Goal: Task Accomplishment & Management: Manage account settings

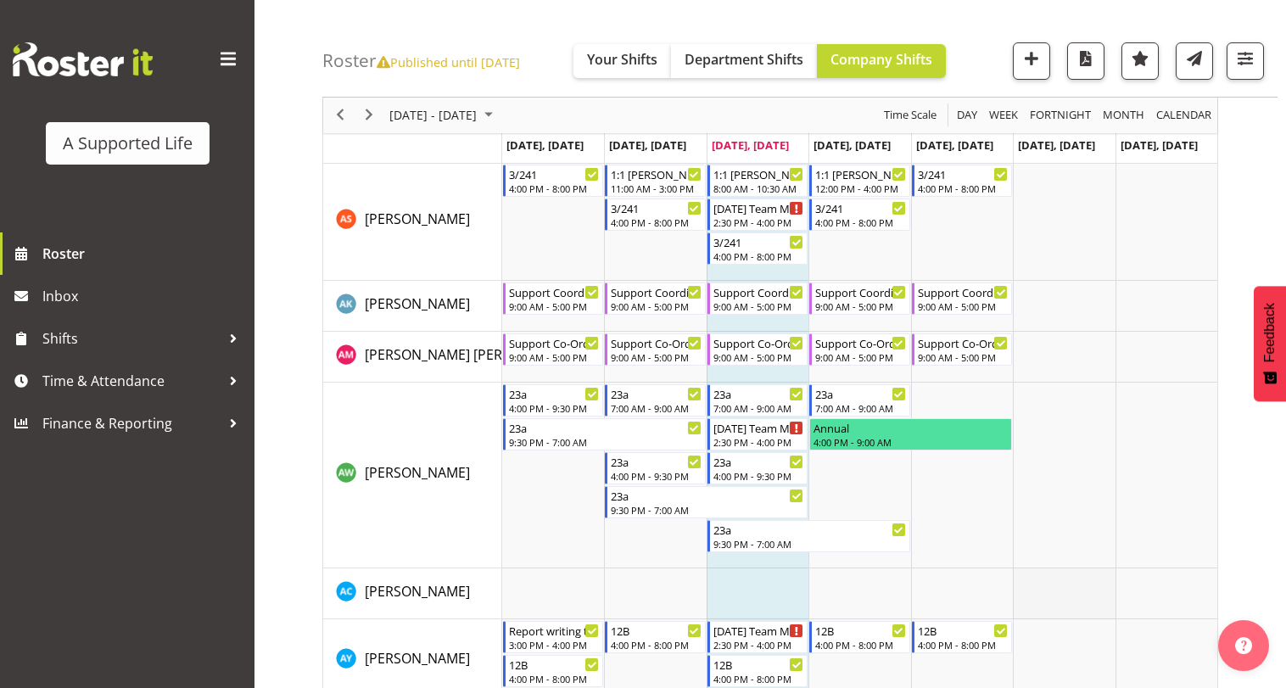
scroll to position [1102, 0]
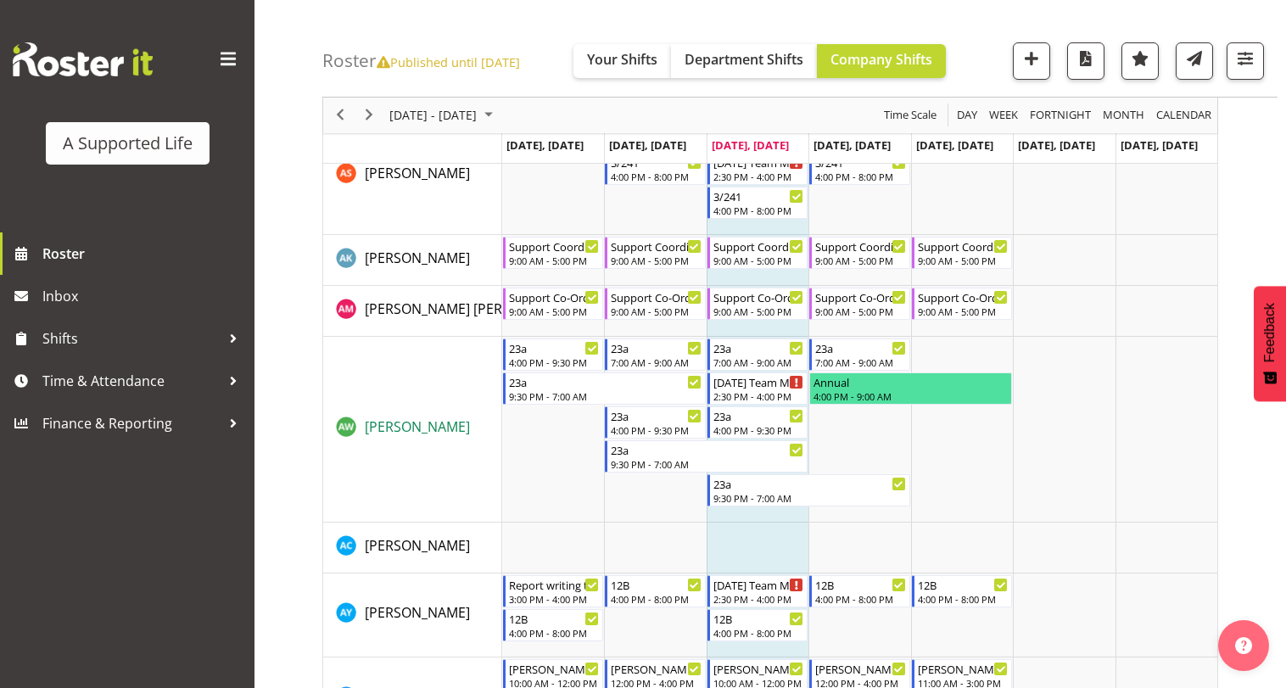
click at [380, 422] on span "[PERSON_NAME]" at bounding box center [417, 426] width 105 height 19
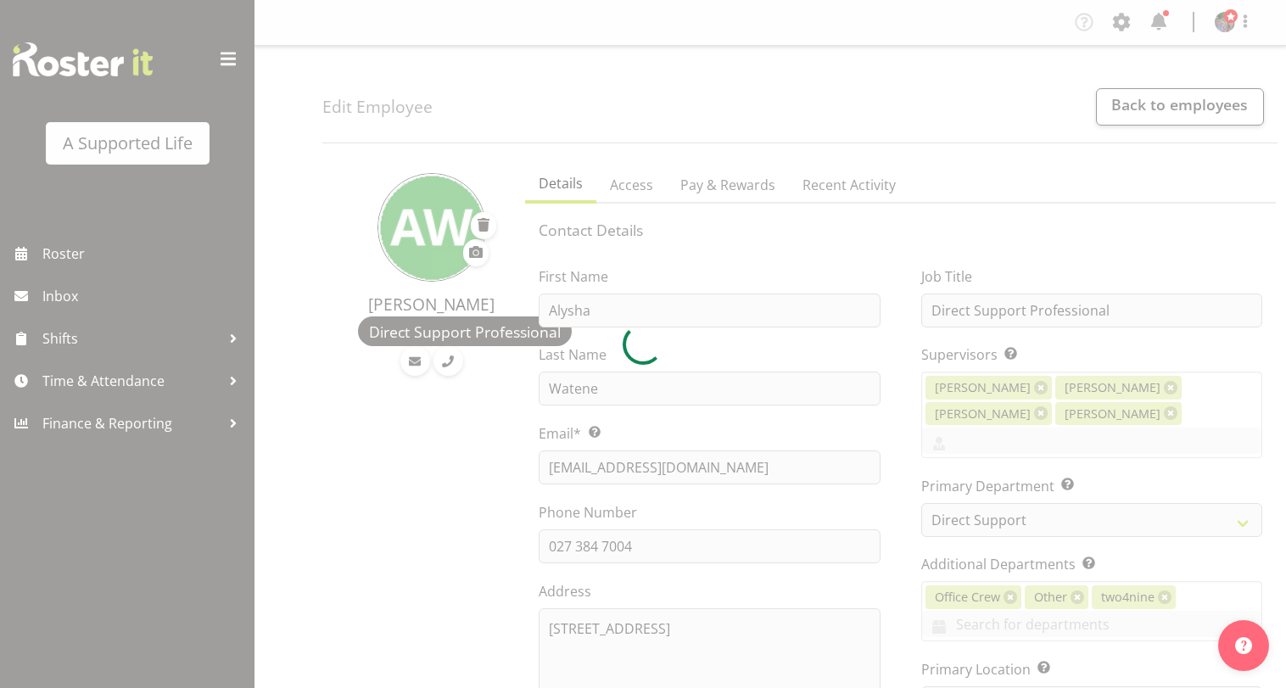
select select "TimelineWeek"
select select "906"
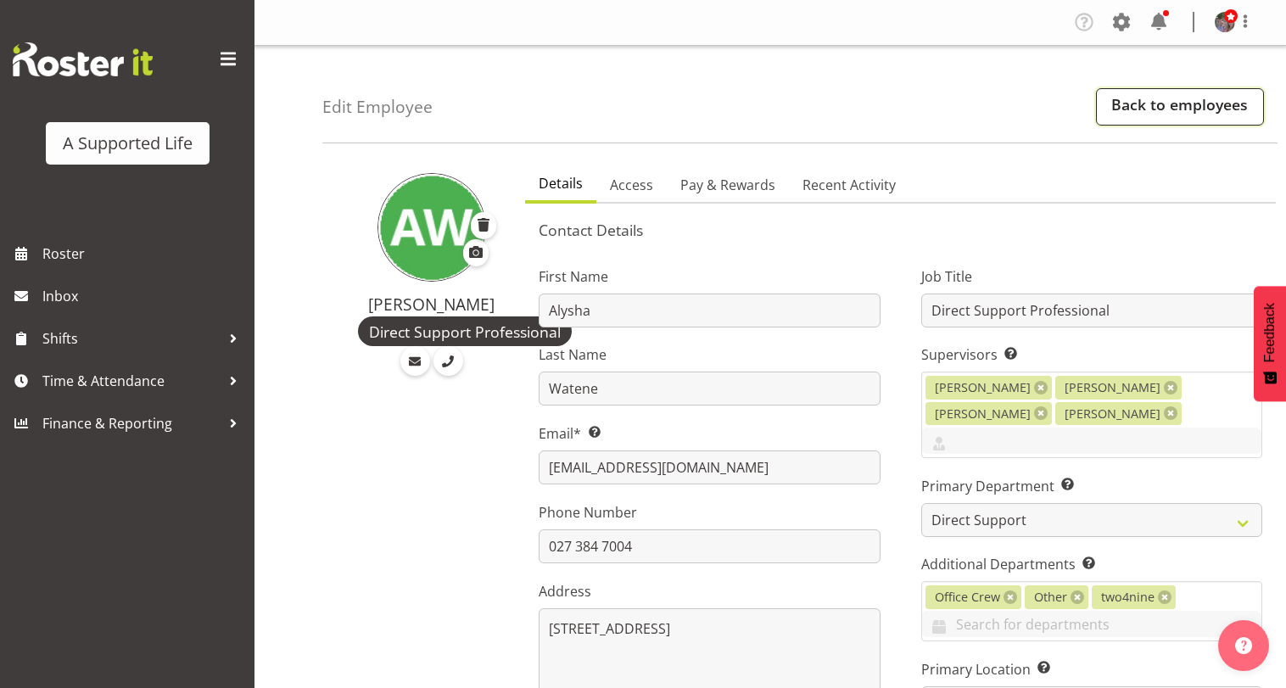
click at [1212, 109] on link "Back to employees" at bounding box center [1180, 106] width 168 height 37
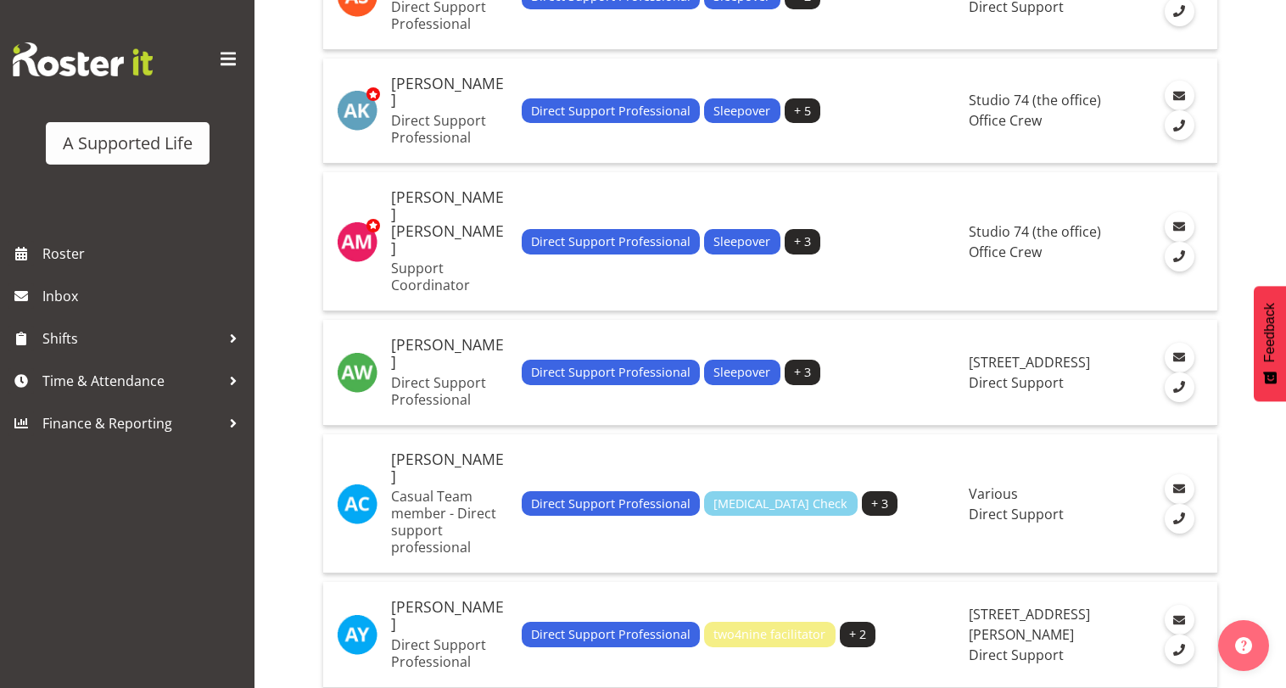
scroll to position [678, 0]
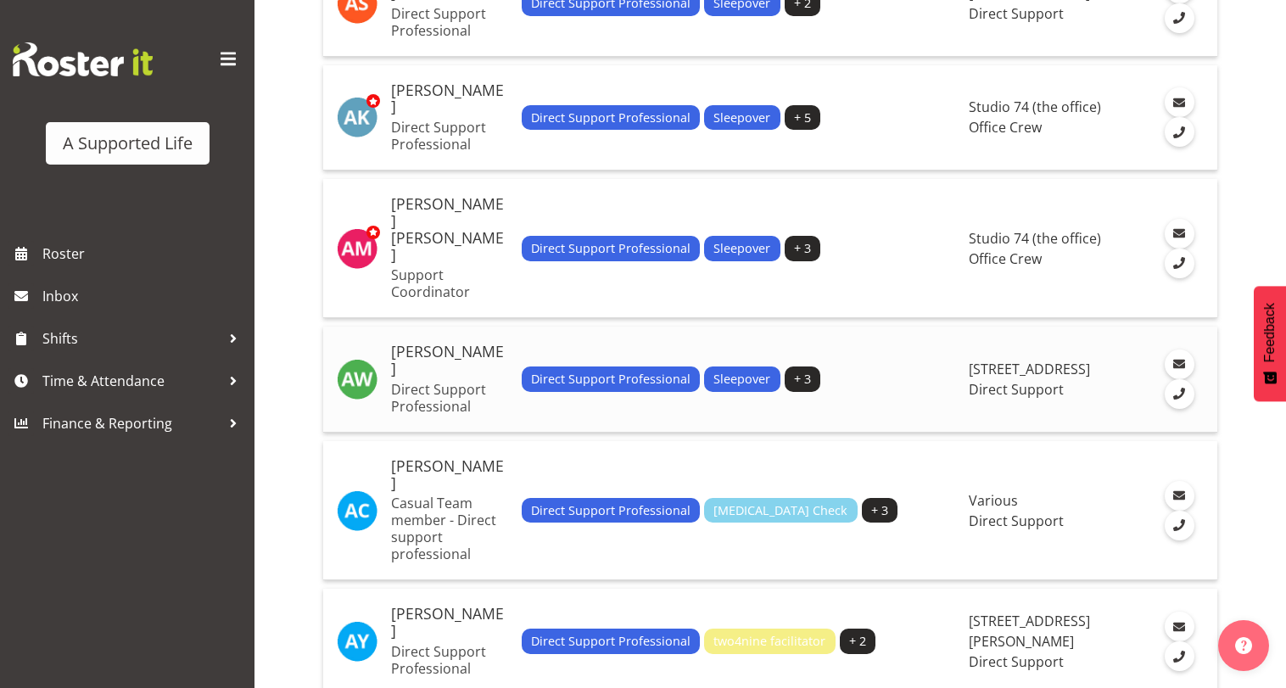
click at [453, 343] on h5 "[PERSON_NAME]" at bounding box center [449, 360] width 117 height 34
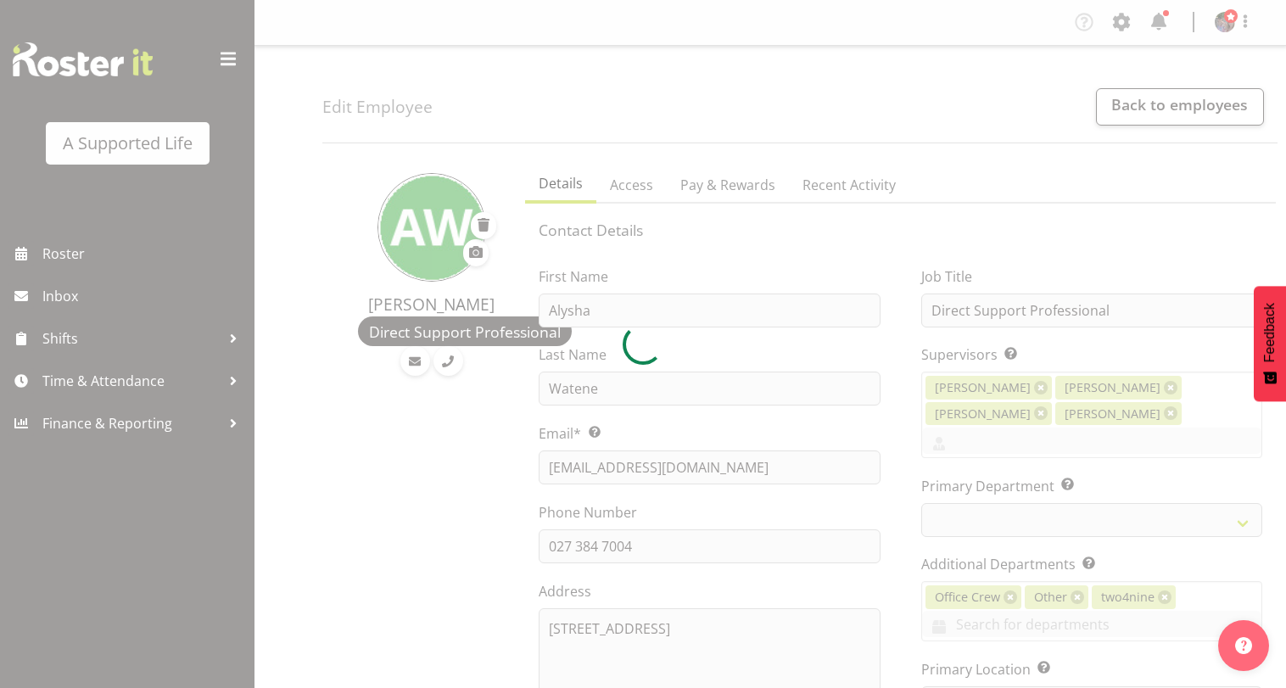
select select "TimelineWeek"
select select "906"
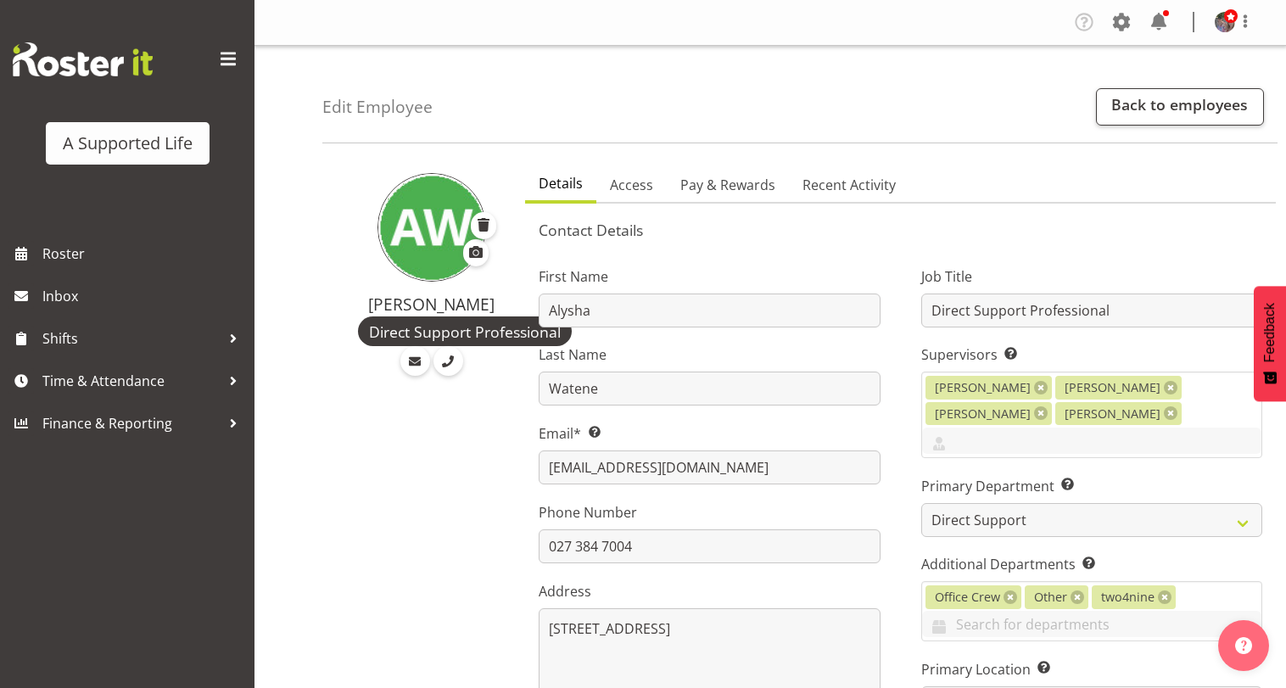
click at [1209, 131] on div "Edit Employee Back to employees" at bounding box center [799, 95] width 955 height 98
click at [1162, 113] on link "Back to employees" at bounding box center [1180, 106] width 168 height 37
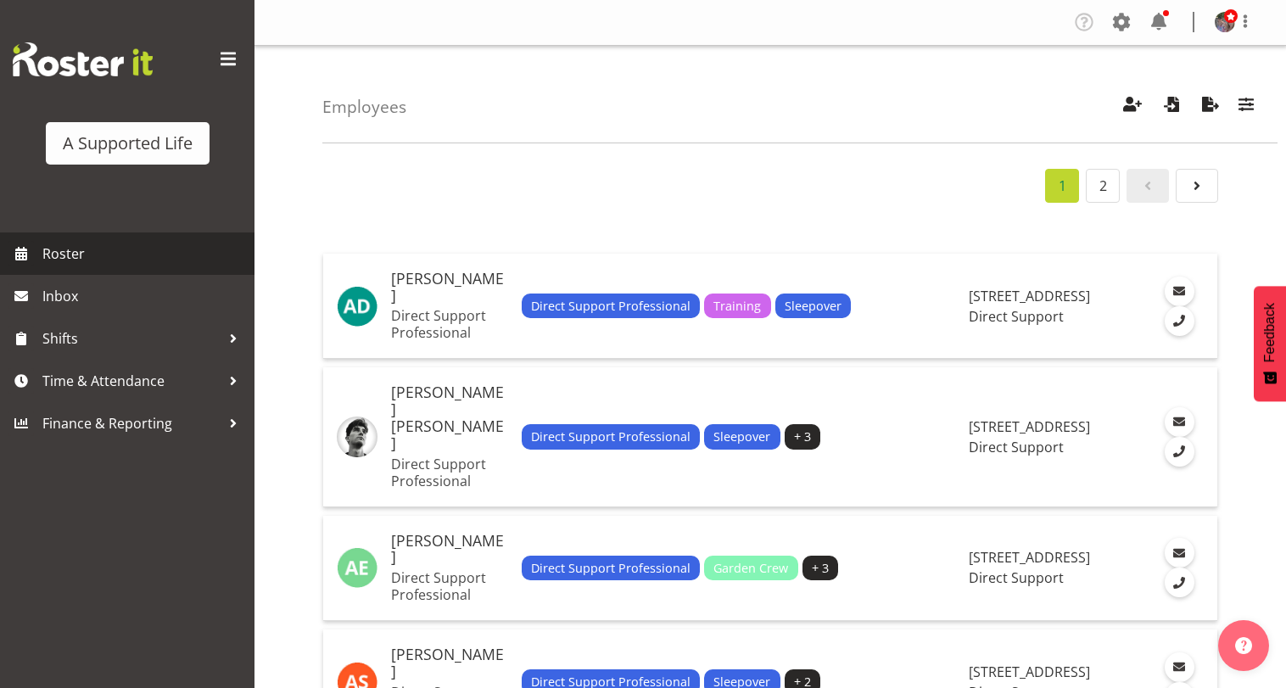
click at [36, 259] on link "Roster" at bounding box center [127, 253] width 254 height 42
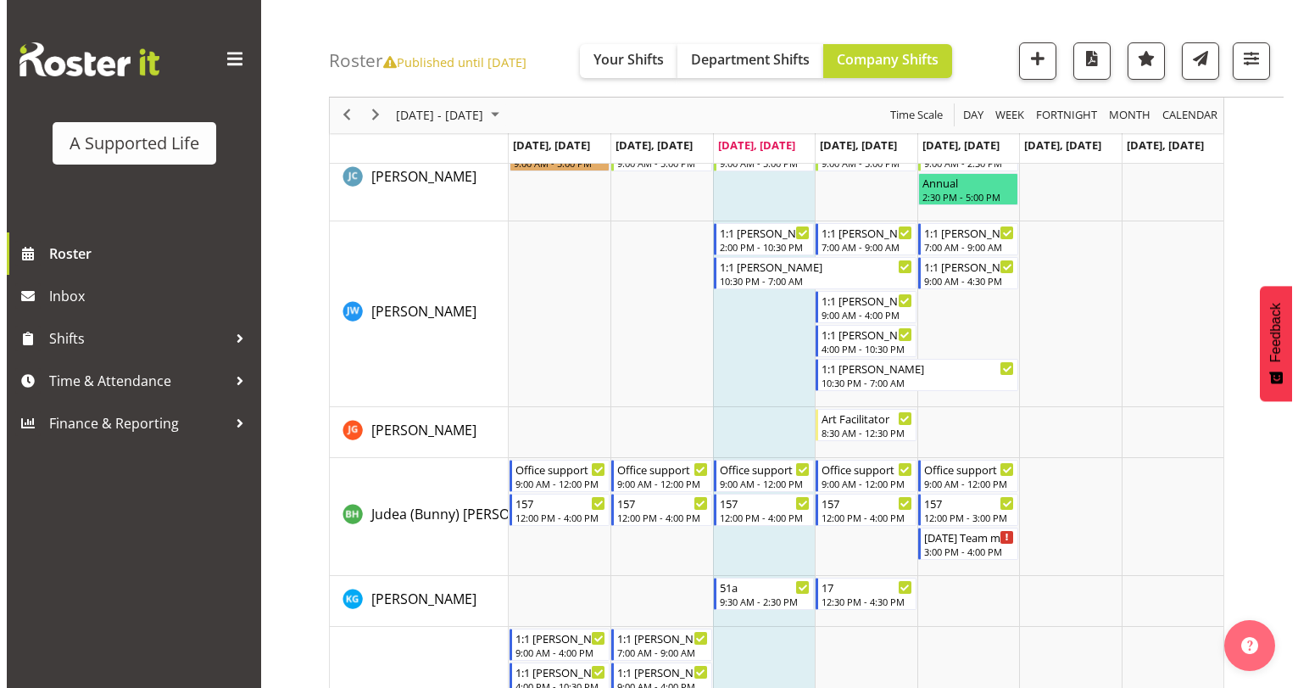
scroll to position [5342, 0]
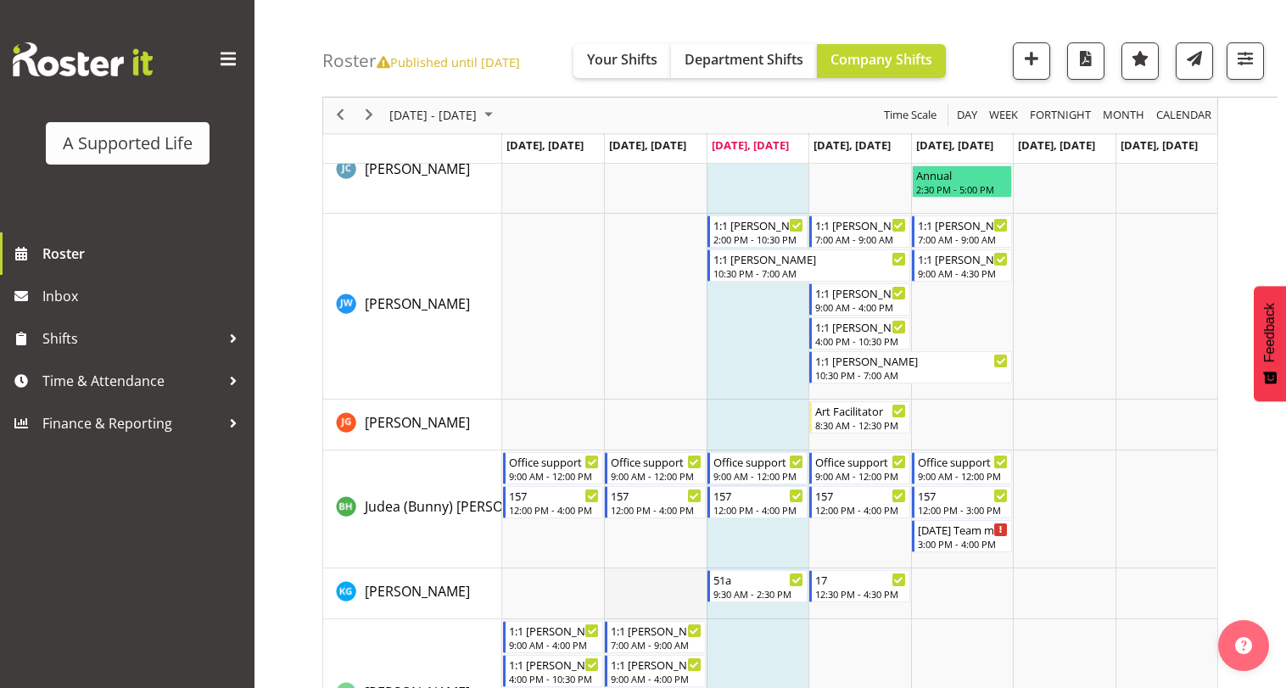
click at [660, 587] on td "Timeline Week of October 8, 2025" at bounding box center [655, 593] width 102 height 51
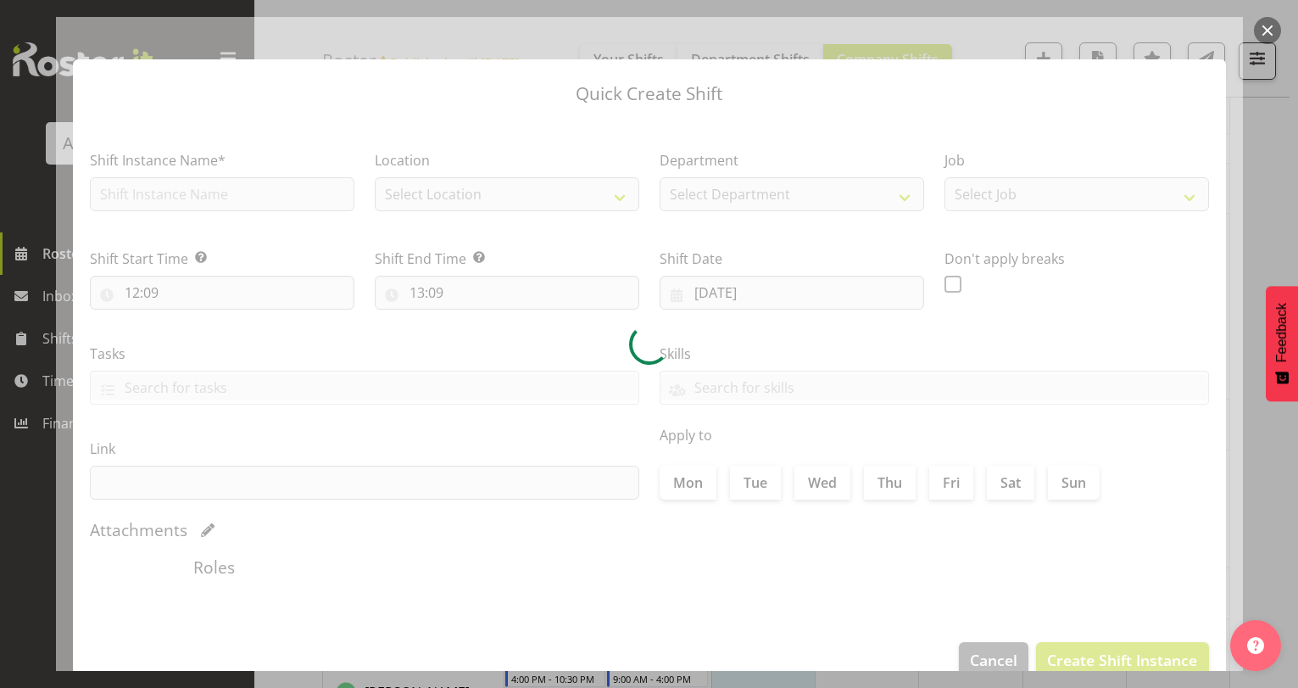
type input "07/10/2025"
checkbox input "true"
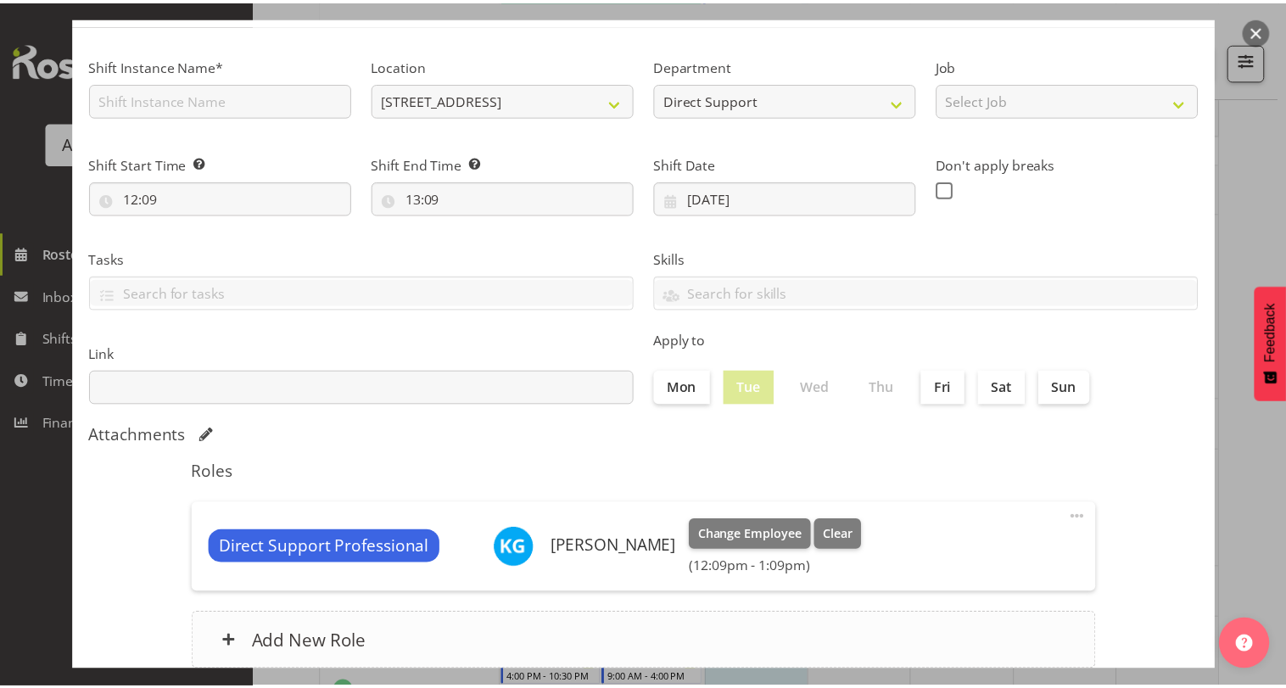
scroll to position [212, 0]
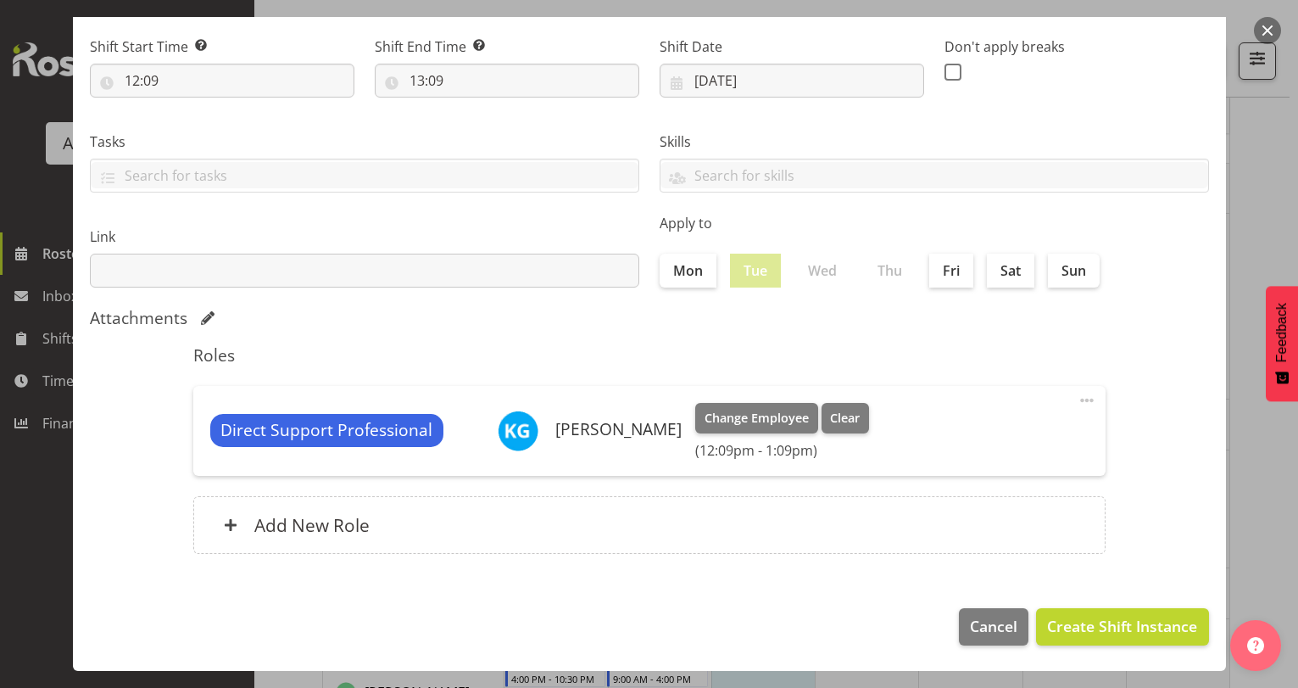
click at [1275, 31] on button "button" at bounding box center [1267, 30] width 27 height 27
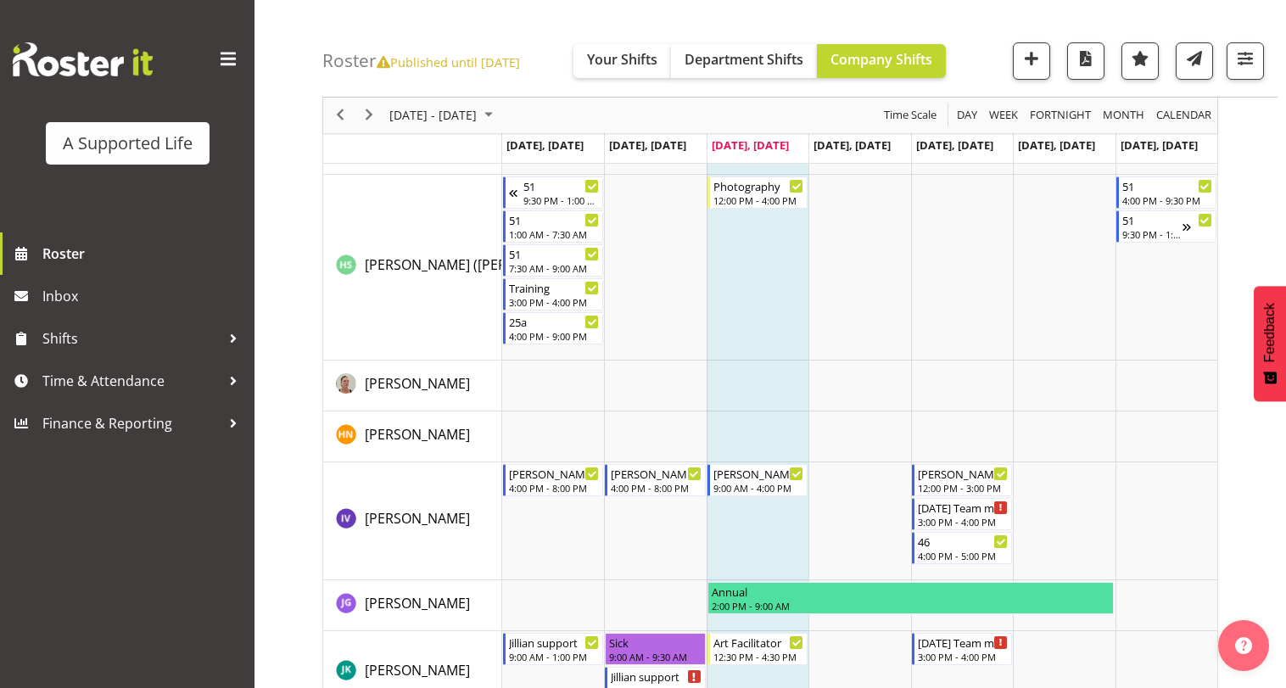
scroll to position [4410, 0]
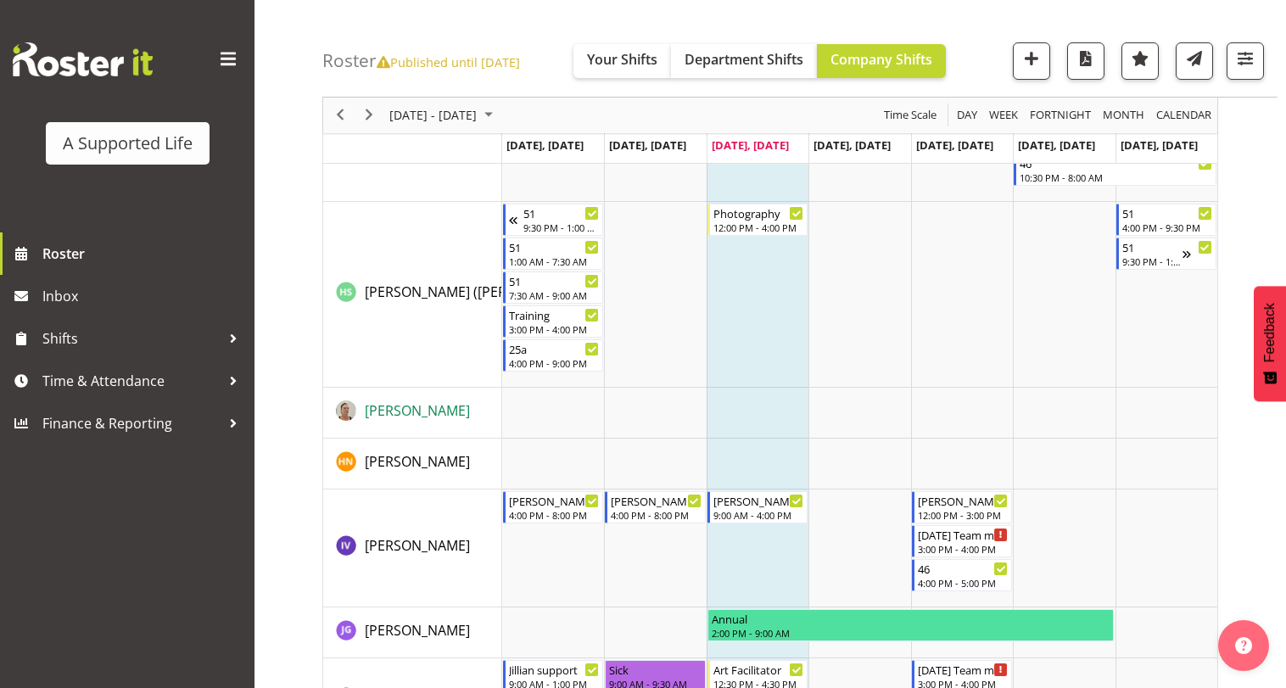
click at [452, 408] on span "[PERSON_NAME]" at bounding box center [417, 410] width 105 height 19
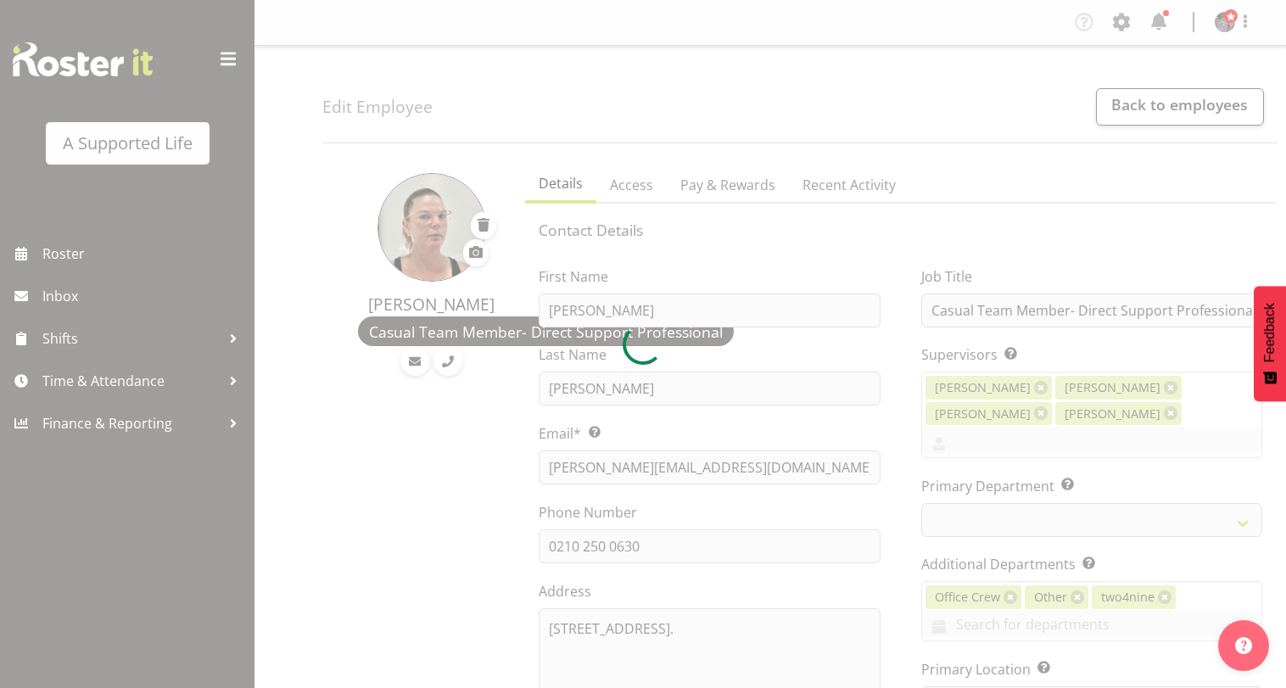
select select "TimelineWeek"
select select "959"
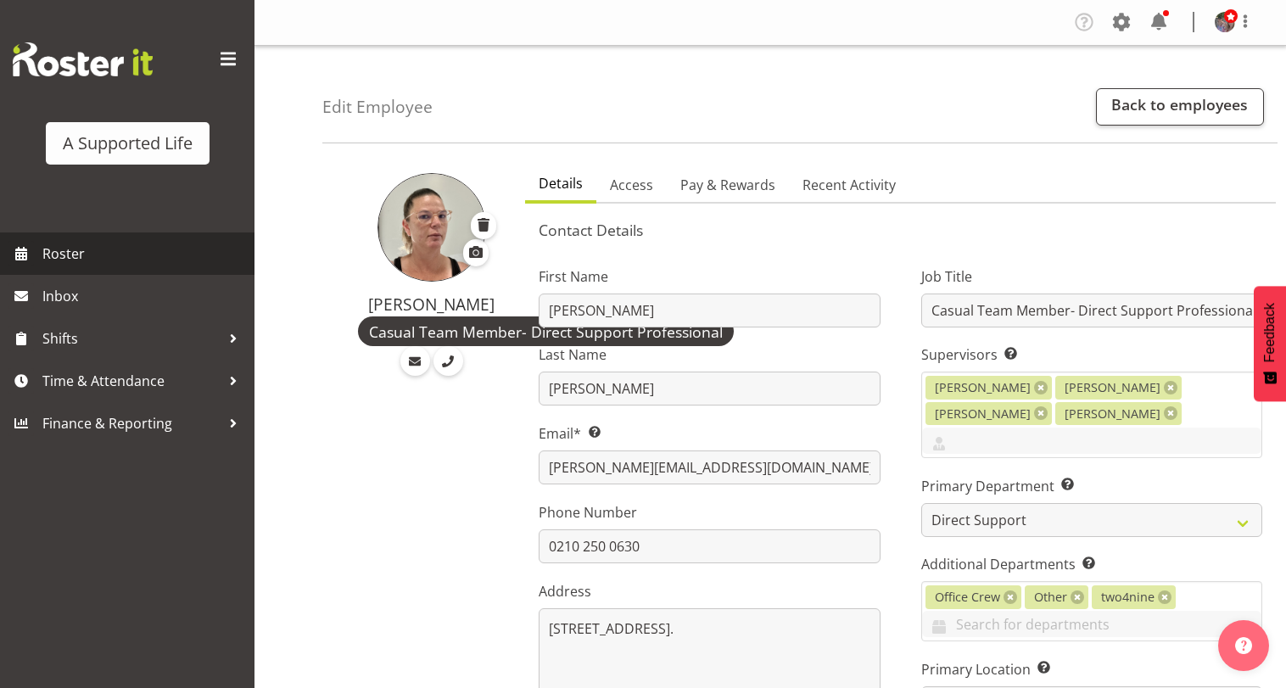
click at [85, 254] on span "Roster" at bounding box center [144, 253] width 204 height 25
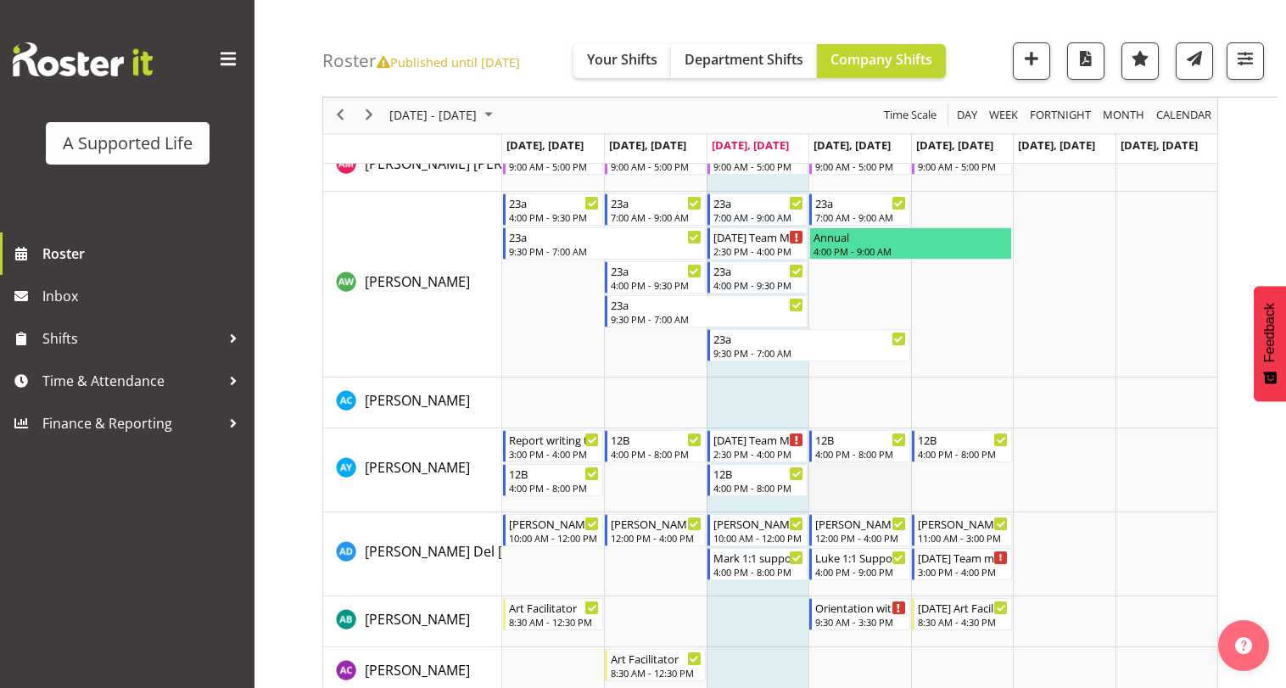
scroll to position [1272, 0]
